Goal: Navigation & Orientation: Understand site structure

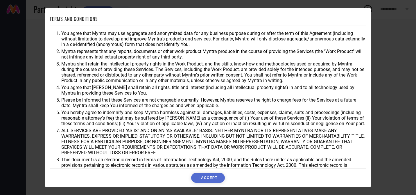
click at [209, 178] on button "I ACCEPT" at bounding box center [207, 178] width 33 height 10
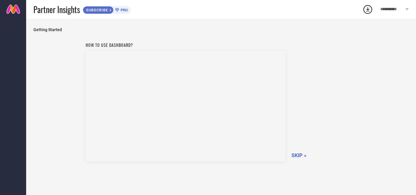
click at [298, 156] on span "SKIP »" at bounding box center [299, 155] width 15 height 6
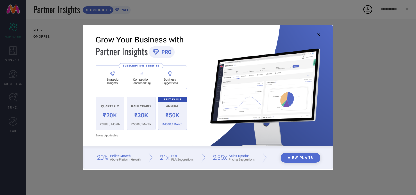
type input "All"
click at [319, 38] on img at bounding box center [208, 97] width 250 height 144
click at [319, 35] on icon at bounding box center [318, 34] width 3 height 3
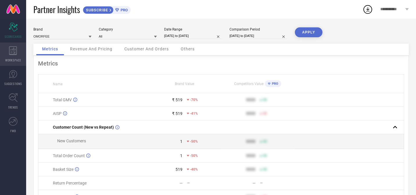
click at [14, 61] on span "WORKSPACE" at bounding box center [13, 60] width 16 height 4
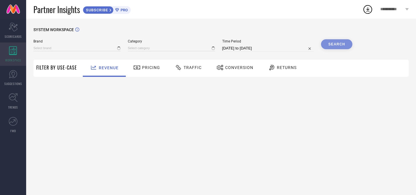
type input "OMORFEE"
type input "All"
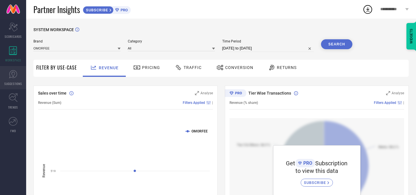
click at [12, 83] on span "SUGGESTIONS" at bounding box center [13, 83] width 18 height 4
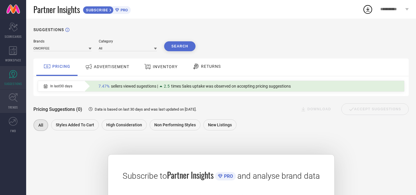
click at [9, 101] on icon at bounding box center [13, 97] width 9 height 9
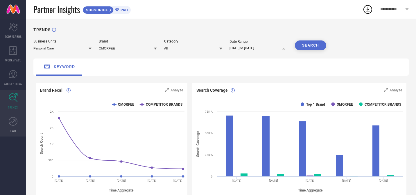
click at [15, 124] on icon at bounding box center [13, 121] width 9 height 9
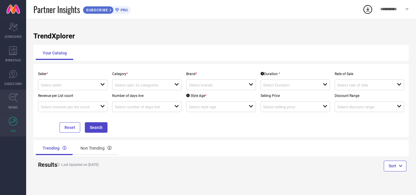
click at [15, 99] on icon at bounding box center [13, 97] width 9 height 9
